Goal: Transaction & Acquisition: Purchase product/service

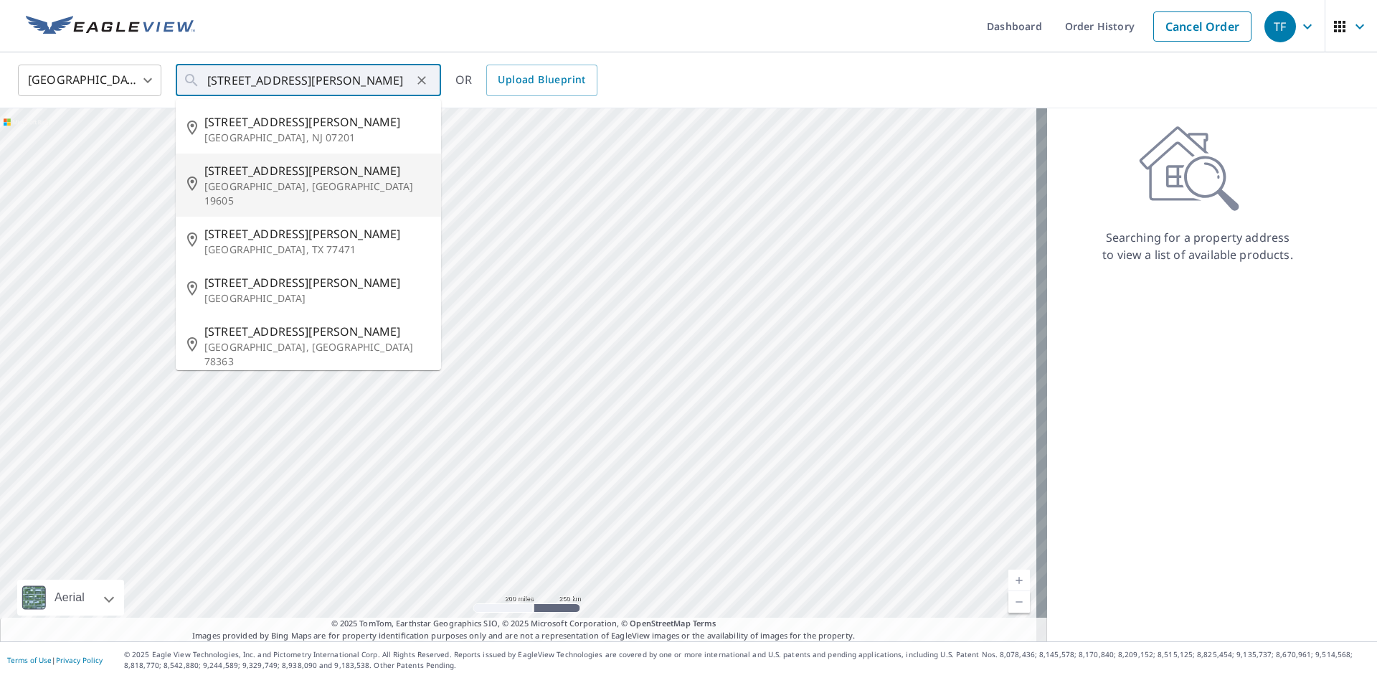
click at [312, 167] on span "[STREET_ADDRESS][PERSON_NAME]" at bounding box center [316, 170] width 225 height 17
type input "[STREET_ADDRESS][PERSON_NAME]"
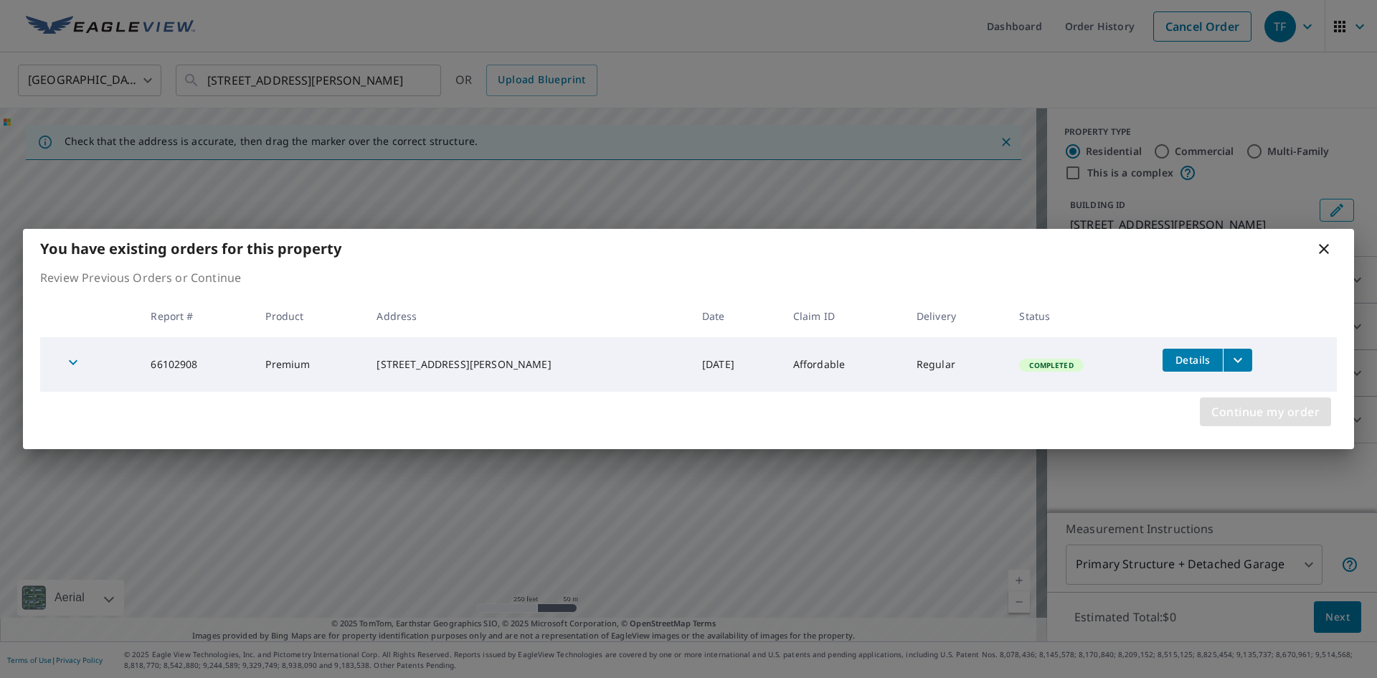
click at [1226, 403] on span "Continue my order" at bounding box center [1265, 412] width 108 height 20
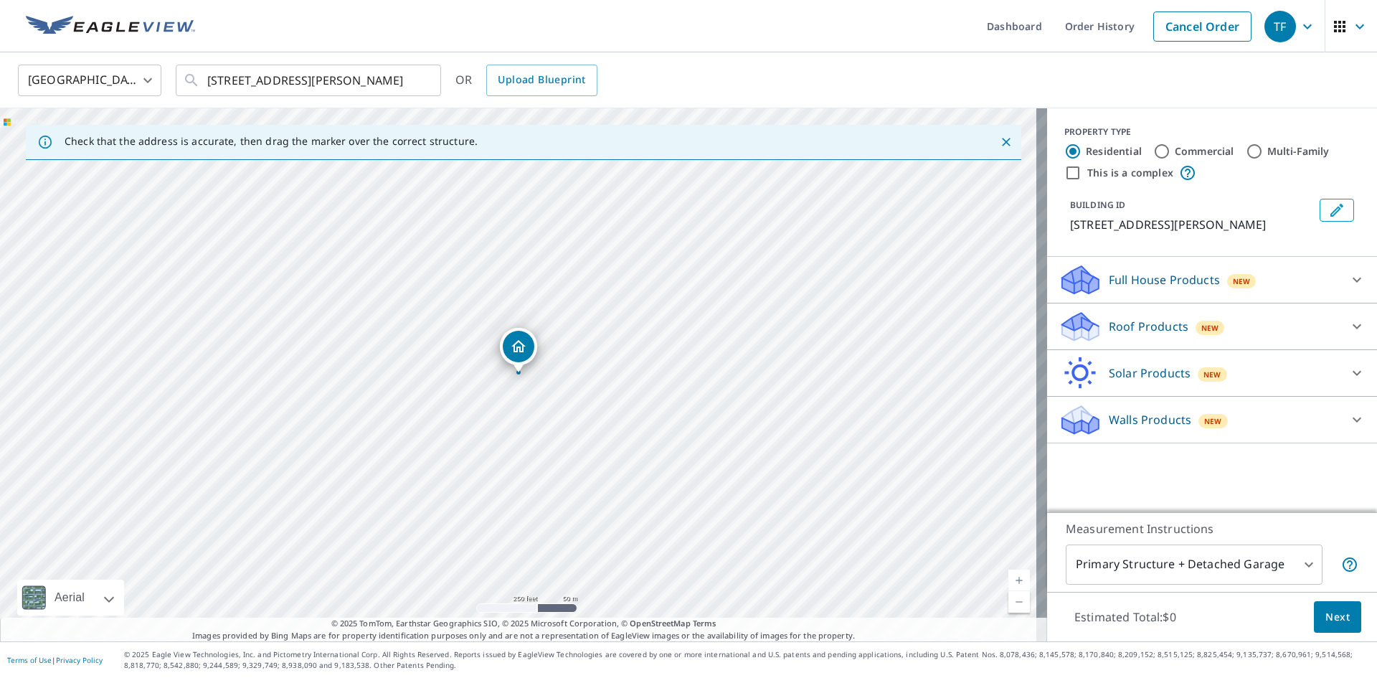
click at [1115, 328] on p "Roof Products" at bounding box center [1149, 326] width 80 height 17
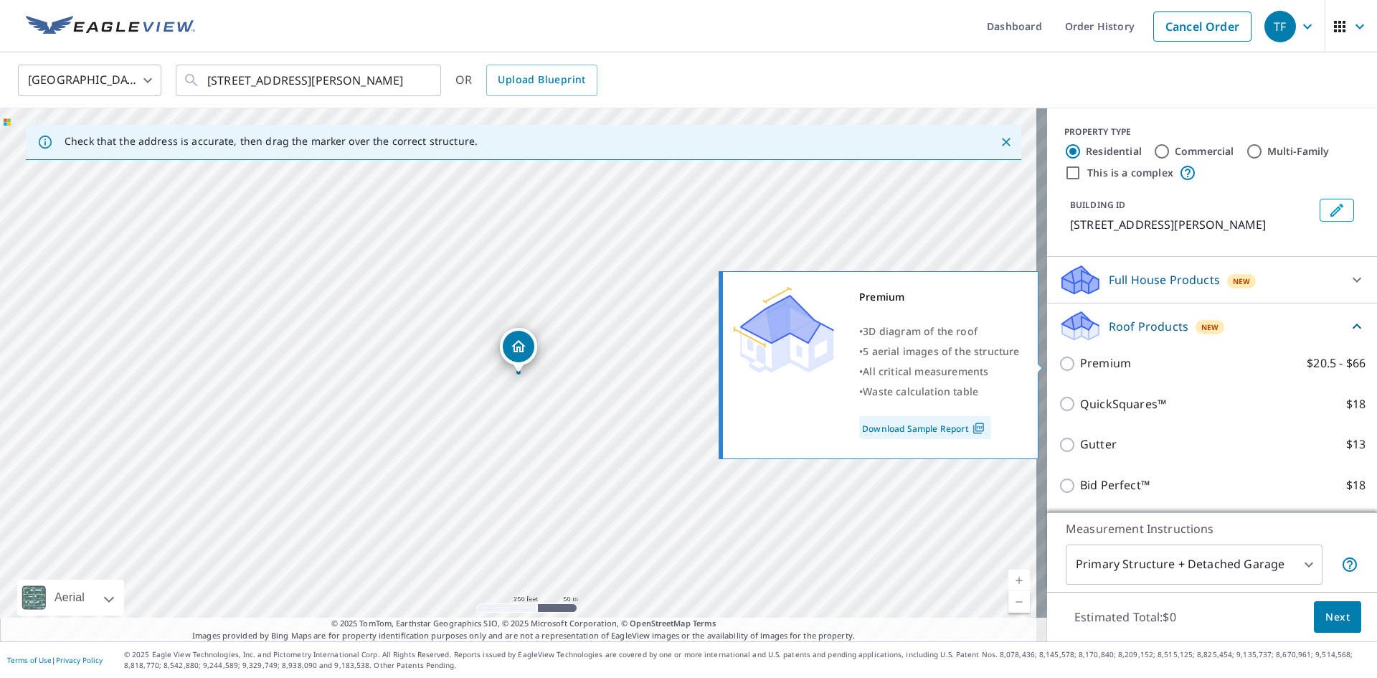
click at [1082, 361] on p "Premium" at bounding box center [1105, 363] width 51 height 18
click at [1080, 361] on input "Premium $20.5 - $66" at bounding box center [1070, 363] width 22 height 17
checkbox input "true"
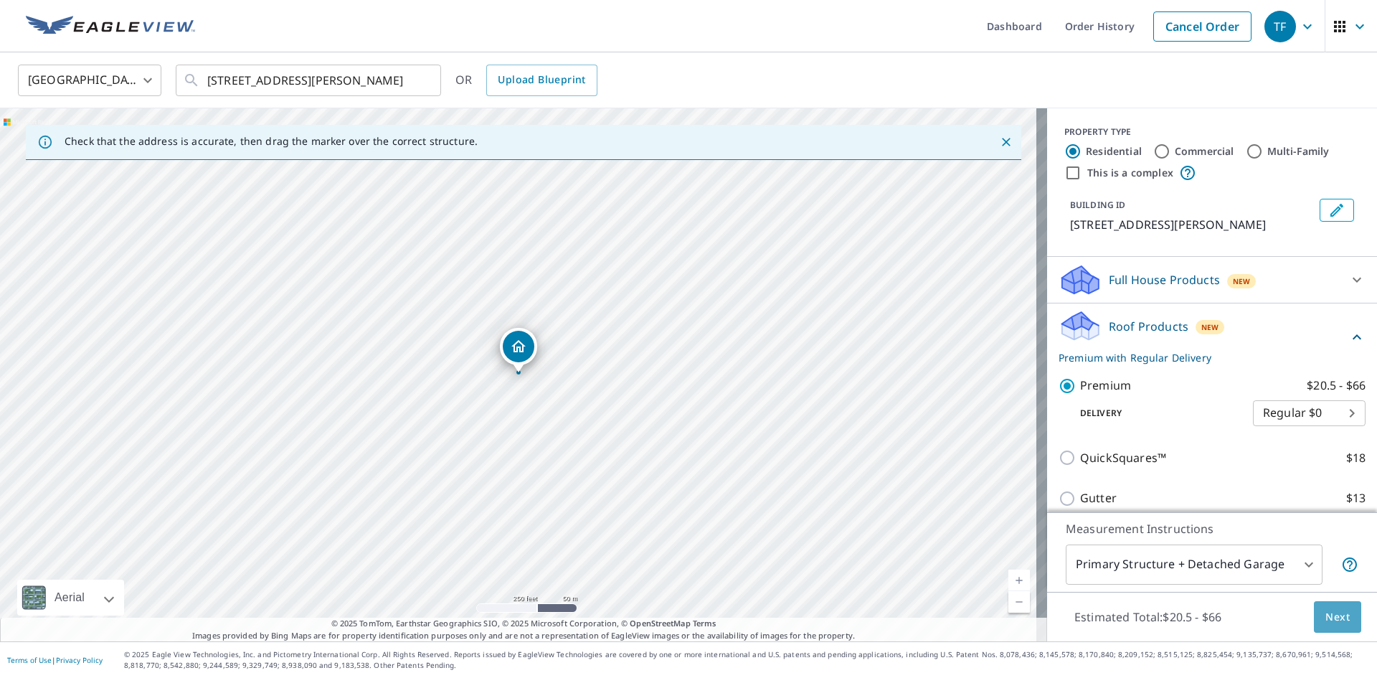
click at [1331, 612] on span "Next" at bounding box center [1337, 617] width 24 height 18
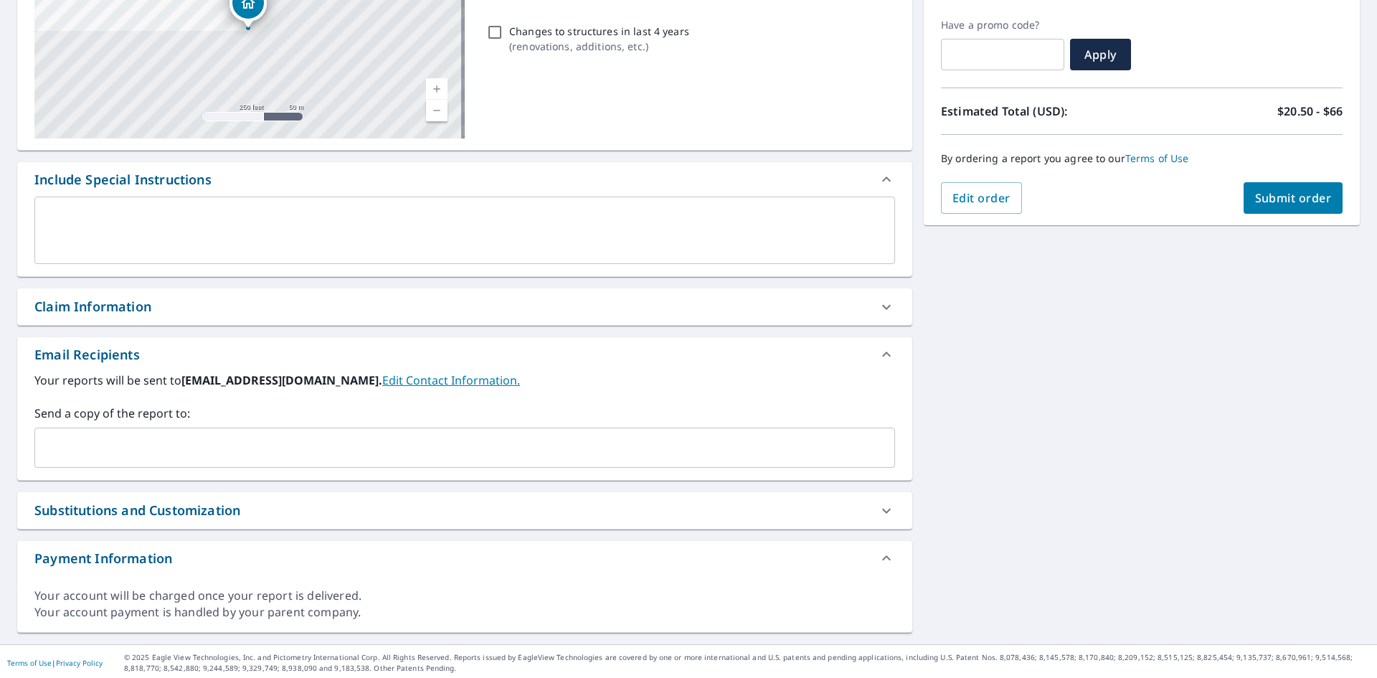
scroll to position [235, 0]
click at [162, 311] on div "Claim Information" at bounding box center [451, 303] width 835 height 19
checkbox input "true"
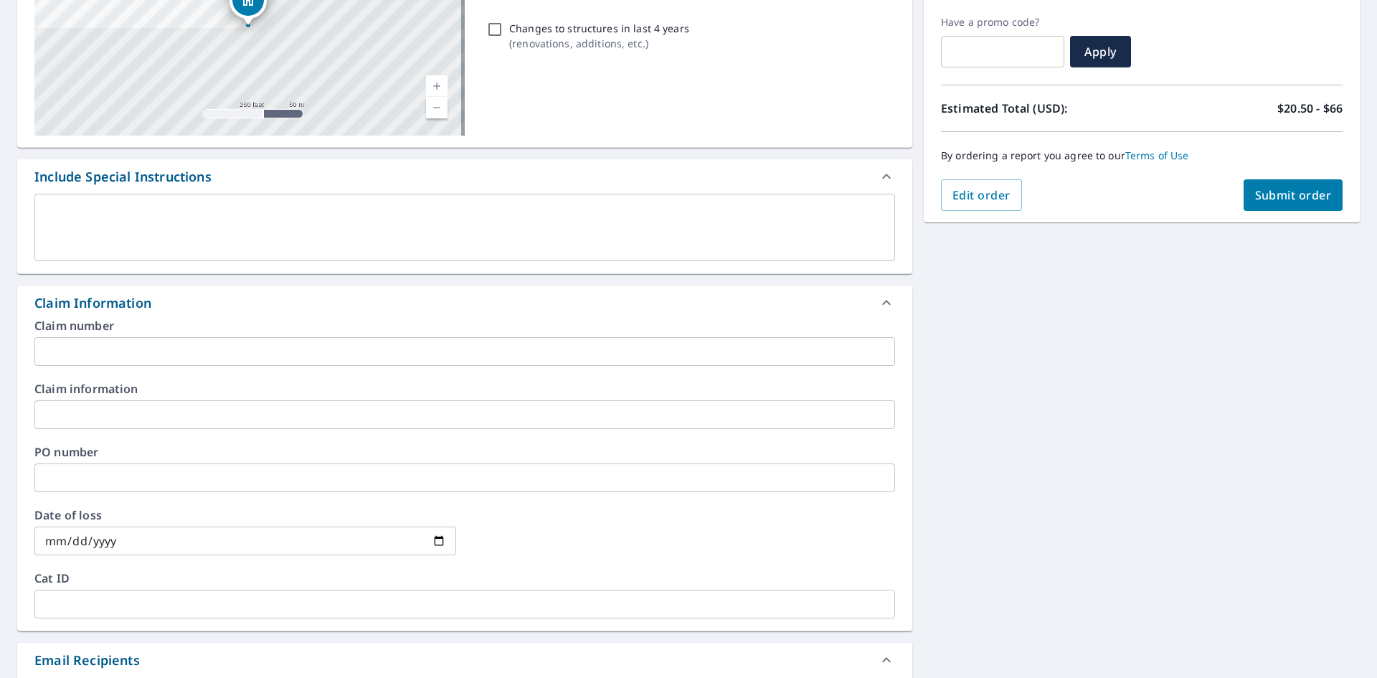
click at [166, 345] on input "text" at bounding box center [464, 351] width 861 height 29
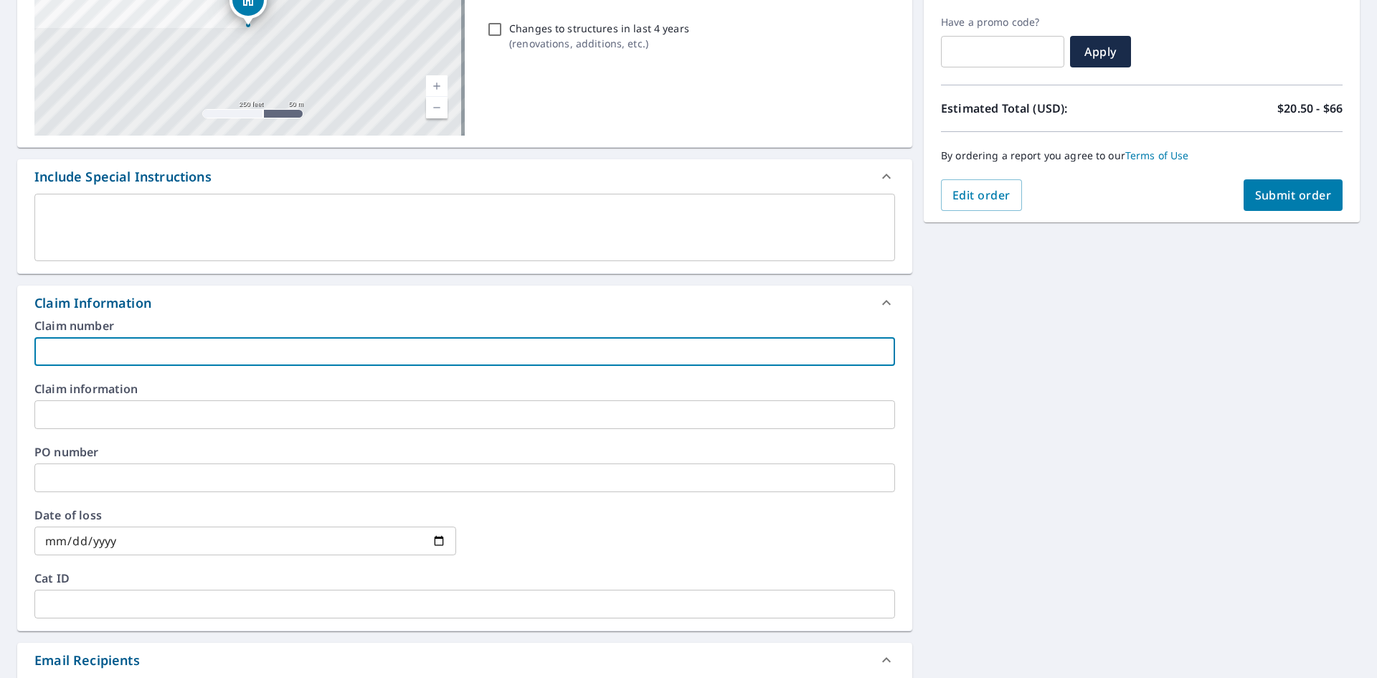
type input "AFFORDABLE"
checkbox input "true"
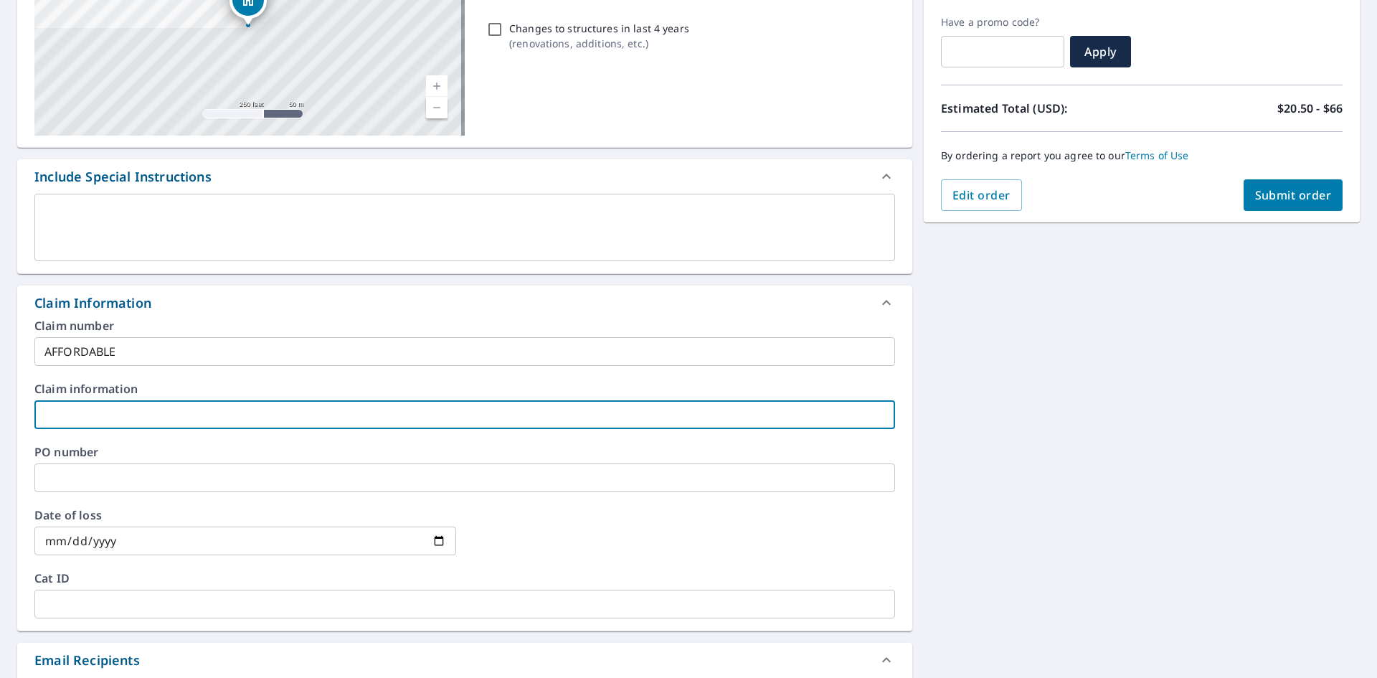
click at [155, 415] on input "text" at bounding box center [464, 414] width 861 height 29
type input "AFFORDABLE"
checkbox input "true"
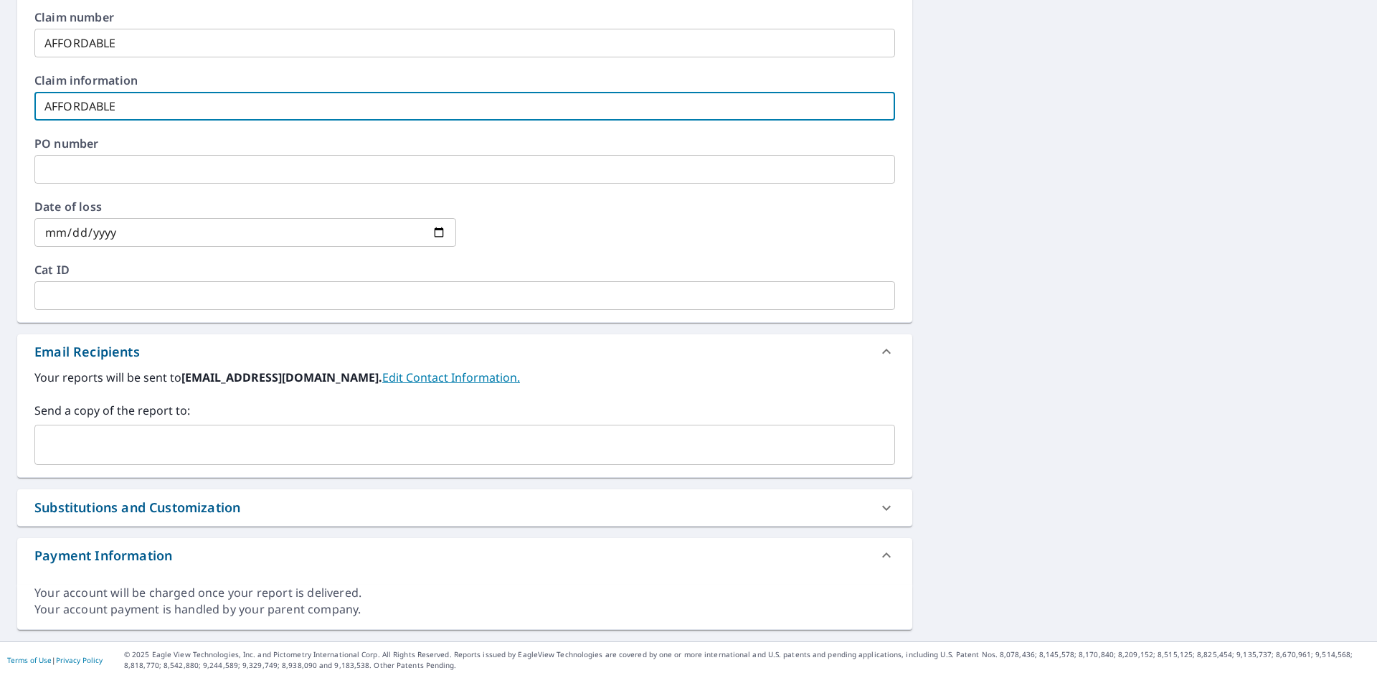
click at [159, 429] on div "​" at bounding box center [464, 445] width 861 height 40
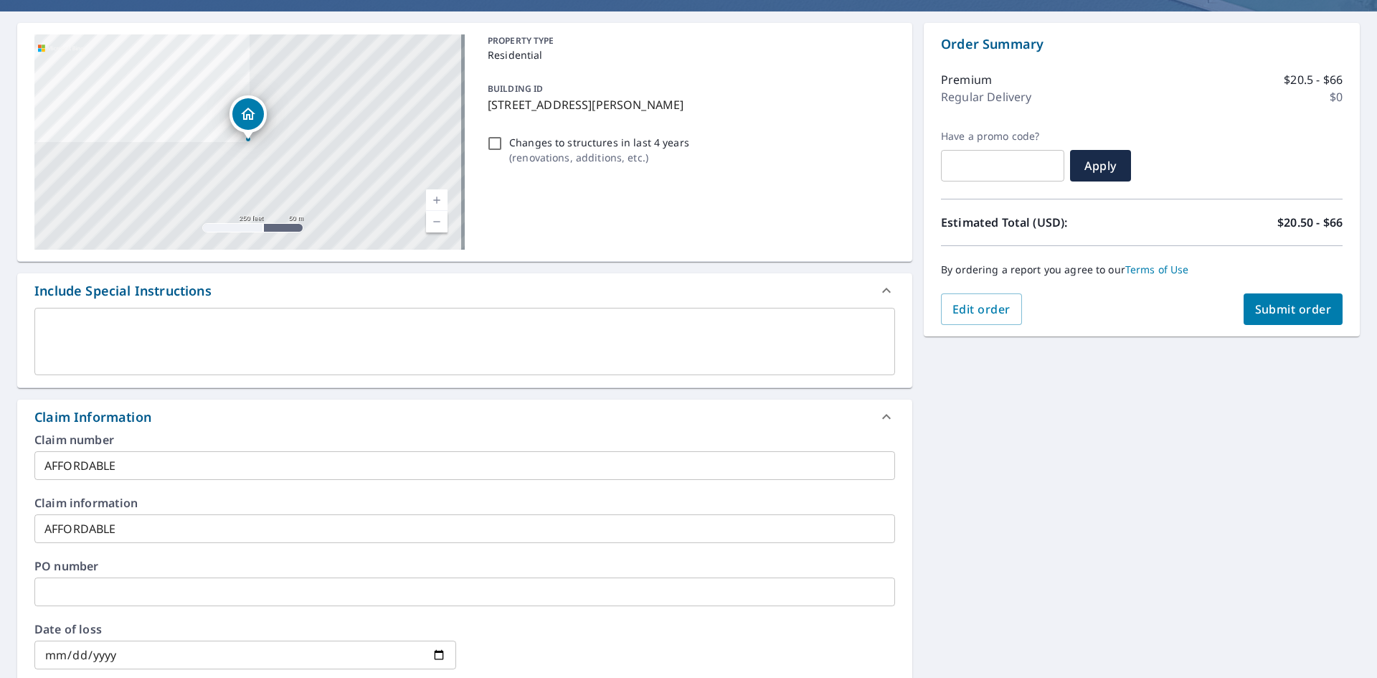
scroll to position [42, 0]
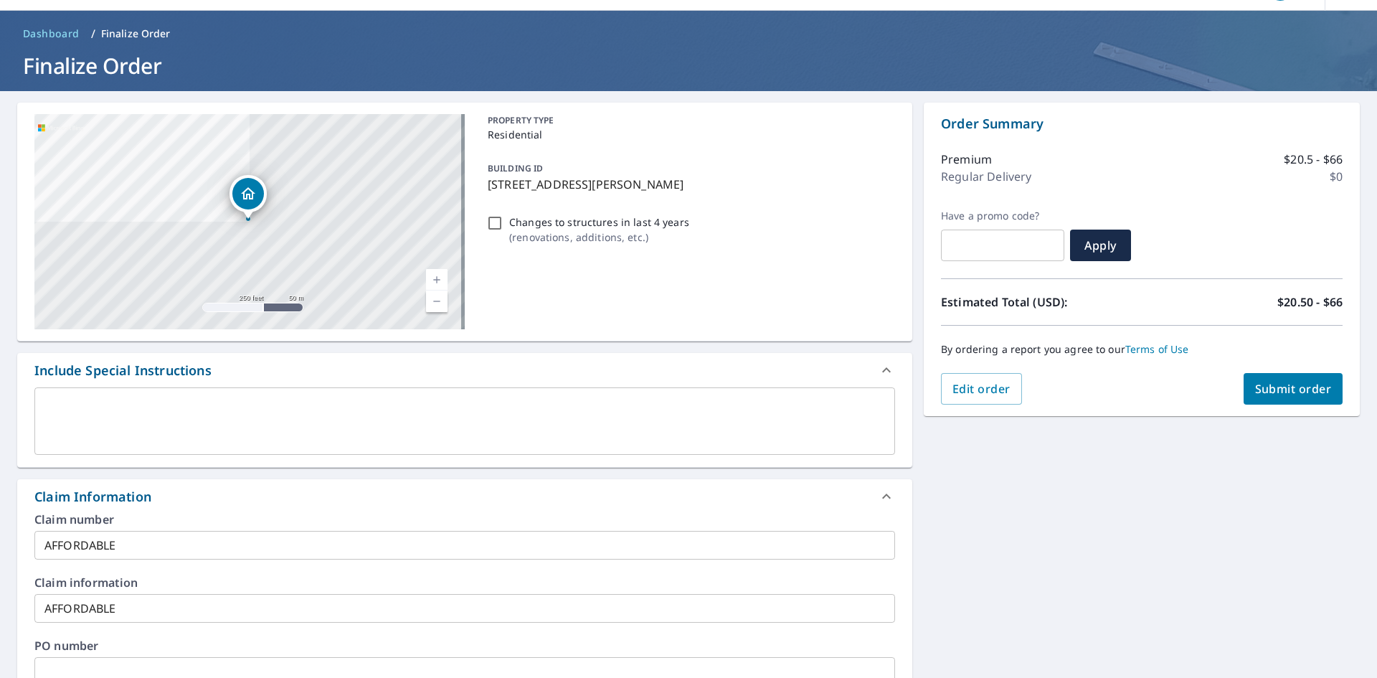
type input "[EMAIL_ADDRESS][PERSON_NAME][DOMAIN_NAME]"
click at [1290, 389] on span "Submit order" at bounding box center [1293, 389] width 77 height 16
checkbox input "true"
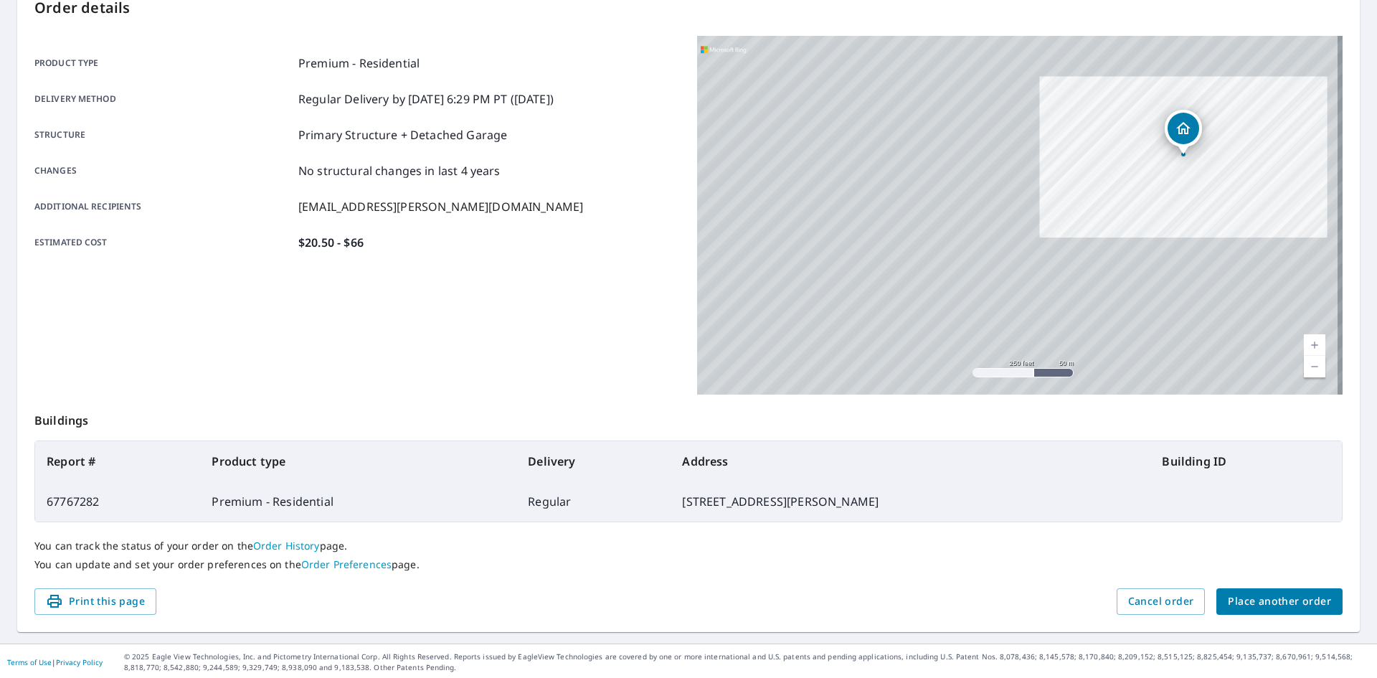
scroll to position [166, 0]
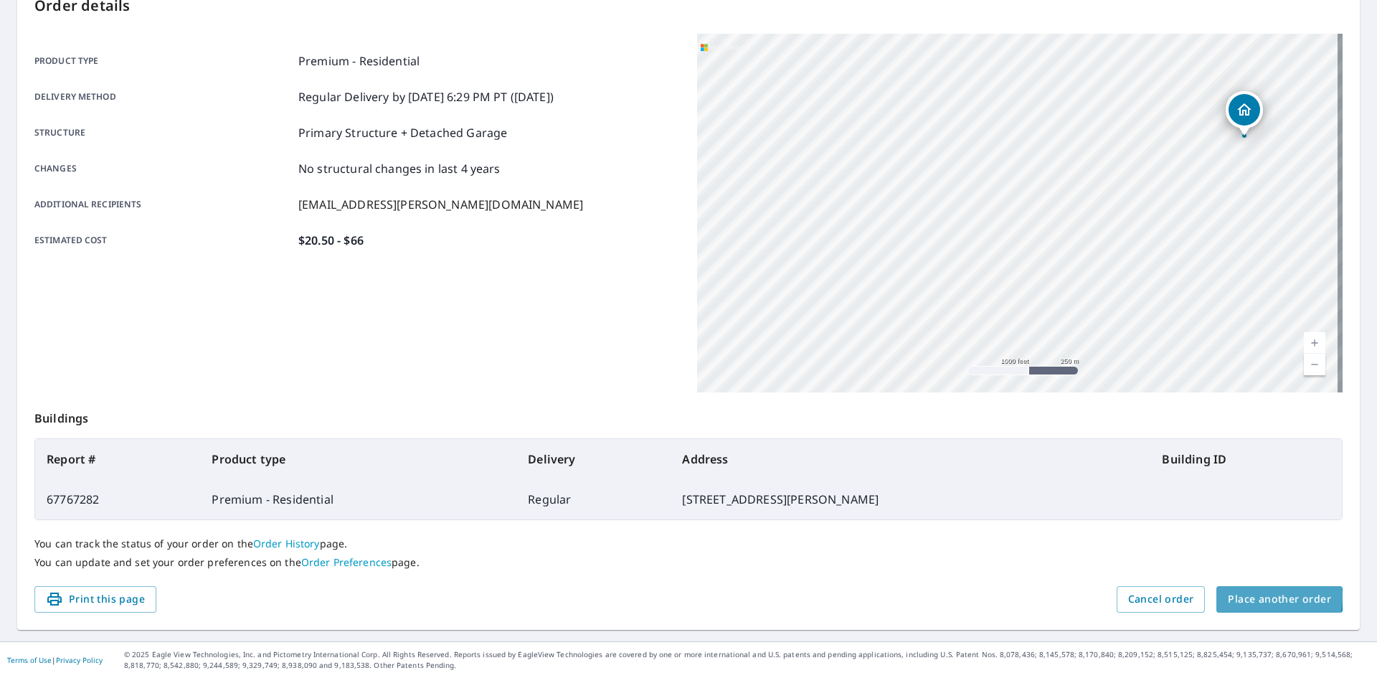
click at [1241, 595] on span "Place another order" at bounding box center [1279, 599] width 103 height 18
